Goal: Obtain resource: Obtain resource

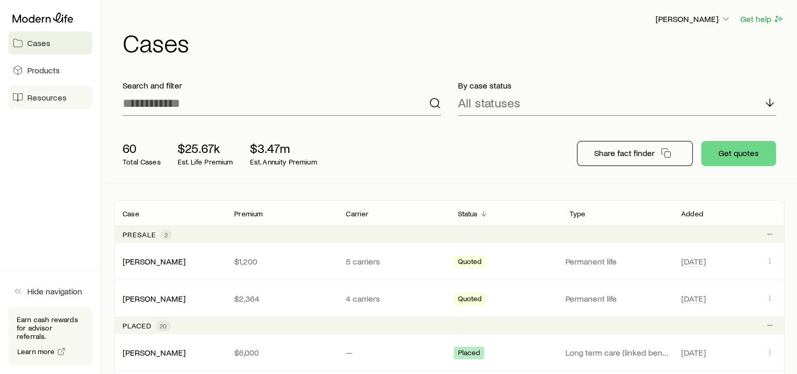
click at [59, 98] on span "Resources" at bounding box center [46, 97] width 39 height 10
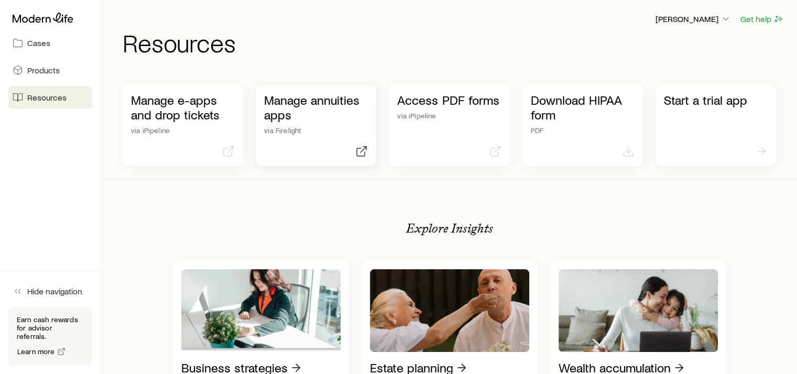
click at [323, 99] on p "Manage annuities apps" at bounding box center [316, 107] width 104 height 29
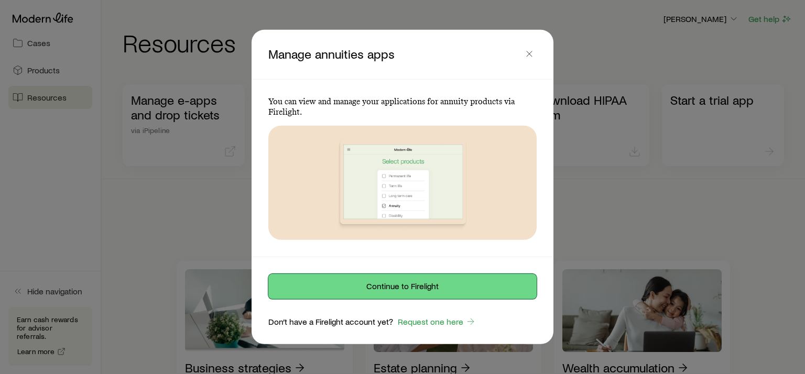
click at [409, 288] on button "Continue to Firelight" at bounding box center [402, 286] width 268 height 25
click at [410, 288] on button "Continue to Firelight" at bounding box center [402, 286] width 268 height 25
